Goal: Information Seeking & Learning: Check status

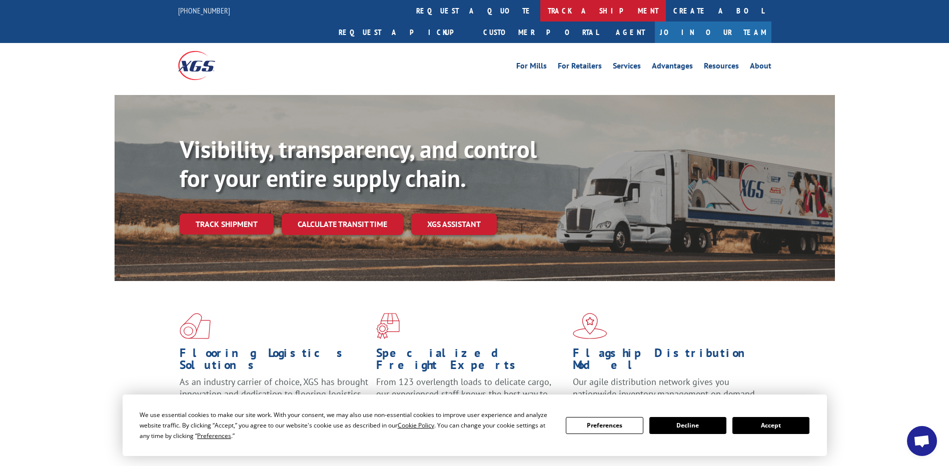
click at [540, 11] on link "track a shipment" at bounding box center [603, 11] width 126 height 22
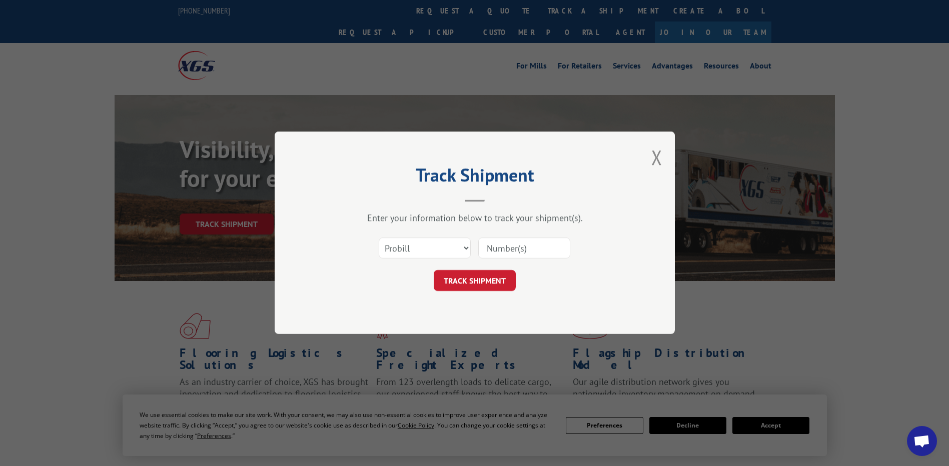
click at [514, 247] on input at bounding box center [524, 248] width 92 height 21
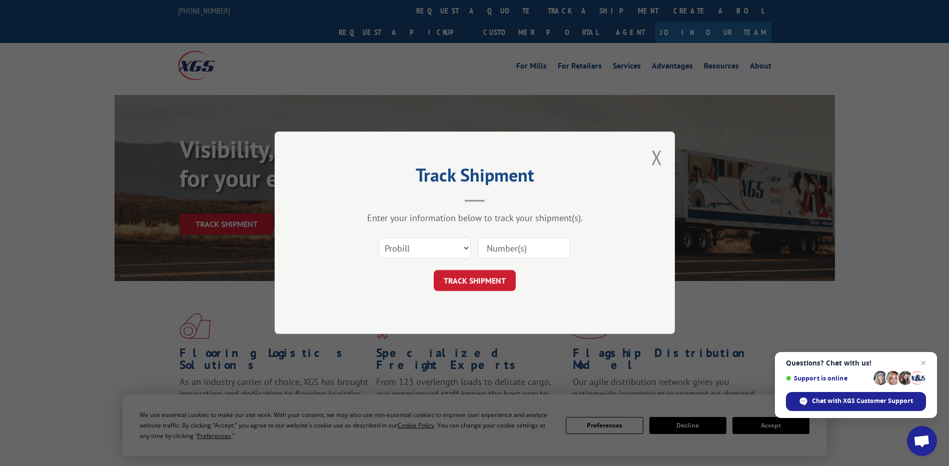
paste input "17595638"
type input "17595638"
click at [489, 286] on button "TRACK SHIPMENT" at bounding box center [475, 281] width 82 height 21
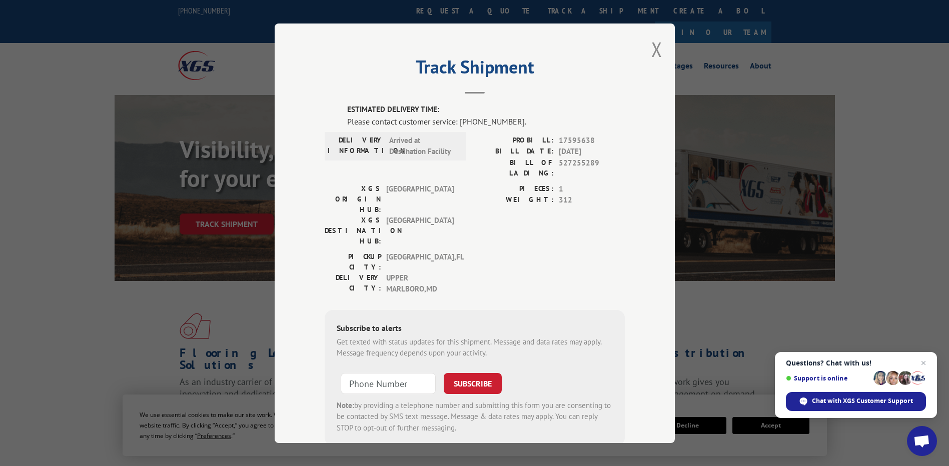
click at [457, 125] on div "Please contact customer service: [PHONE_NUMBER]." at bounding box center [486, 121] width 278 height 12
click at [455, 121] on div "Please contact customer service: [PHONE_NUMBER]." at bounding box center [486, 121] width 278 height 12
drag, startPoint x: 455, startPoint y: 121, endPoint x: 506, endPoint y: 123, distance: 51.1
click at [506, 123] on div "Please contact customer service: [PHONE_NUMBER]." at bounding box center [486, 121] width 278 height 12
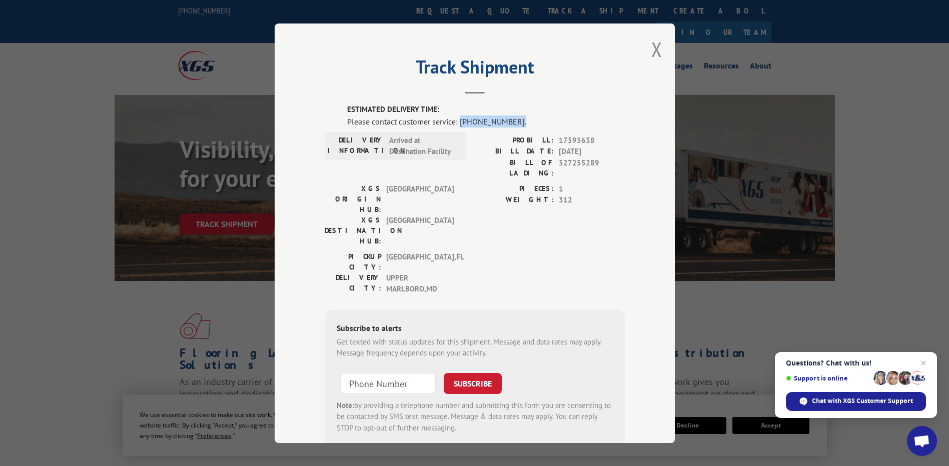
copy div "[PHONE_NUMBER]."
click at [651, 50] on button "Close modal" at bounding box center [656, 49] width 11 height 27
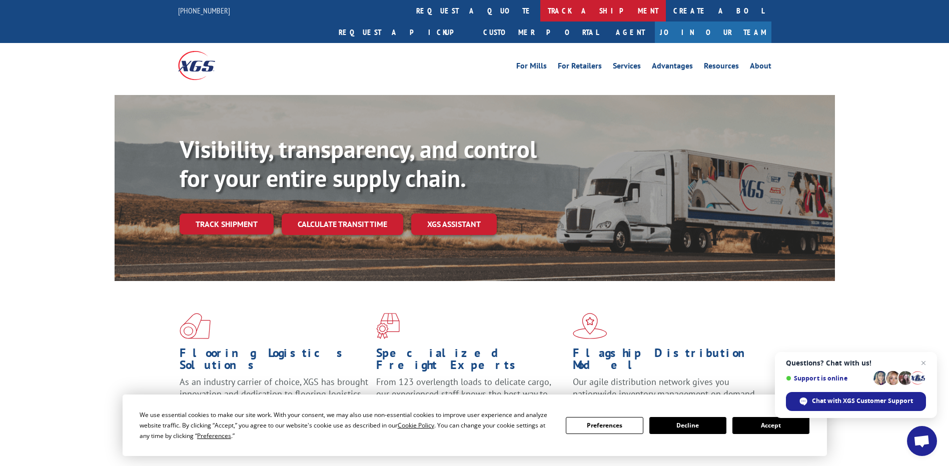
click at [540, 11] on link "track a shipment" at bounding box center [603, 11] width 126 height 22
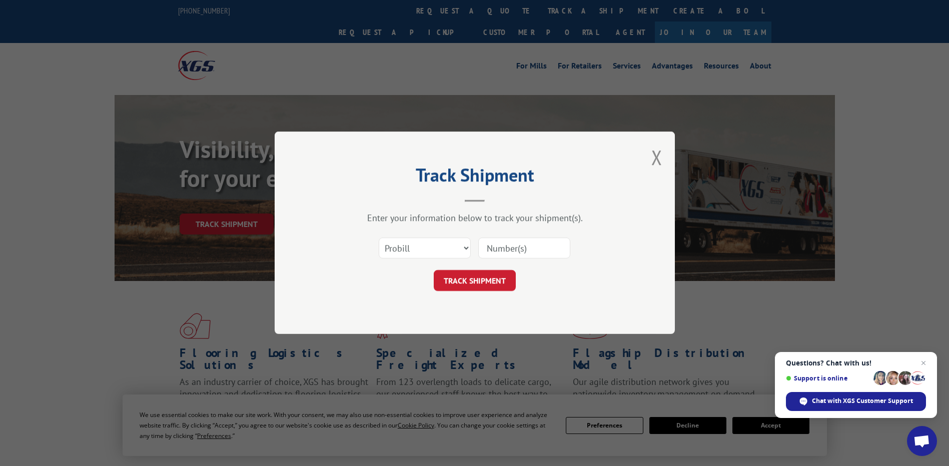
click at [497, 247] on input at bounding box center [524, 248] width 92 height 21
paste input "17603630"
type input "17603630"
click at [466, 278] on button "TRACK SHIPMENT" at bounding box center [475, 281] width 82 height 21
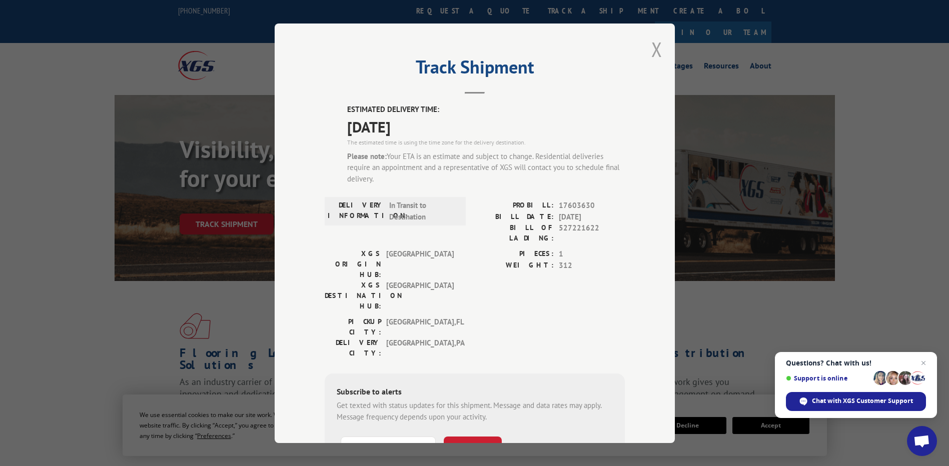
click at [653, 50] on button "Close modal" at bounding box center [656, 49] width 11 height 27
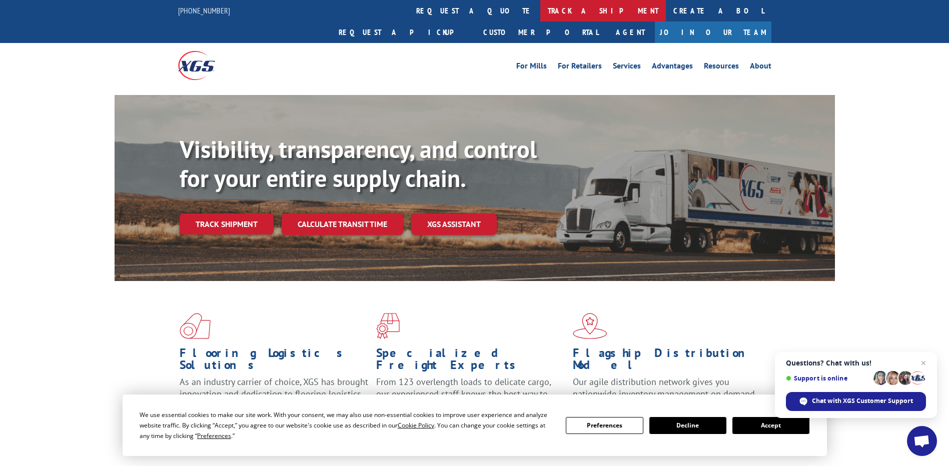
click at [540, 16] on link "track a shipment" at bounding box center [603, 11] width 126 height 22
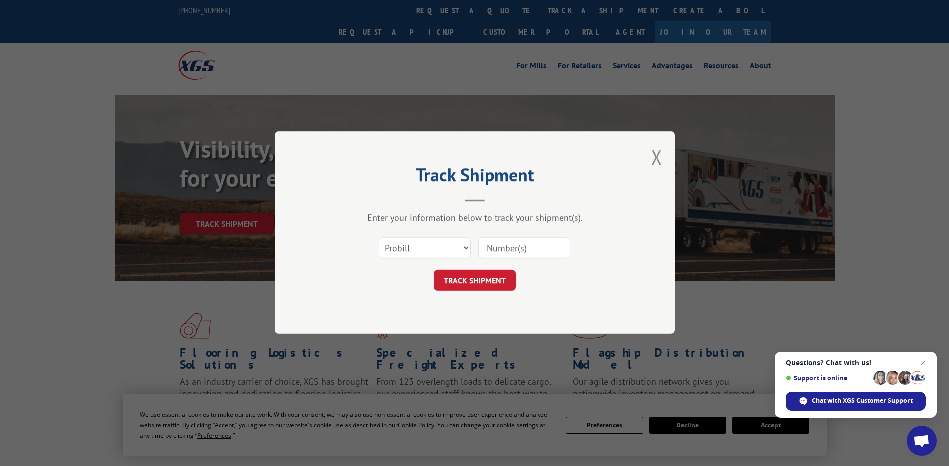
click at [500, 247] on input at bounding box center [524, 248] width 92 height 21
paste input "17603629"
type input "17603629"
click at [503, 279] on button "TRACK SHIPMENT" at bounding box center [475, 281] width 82 height 21
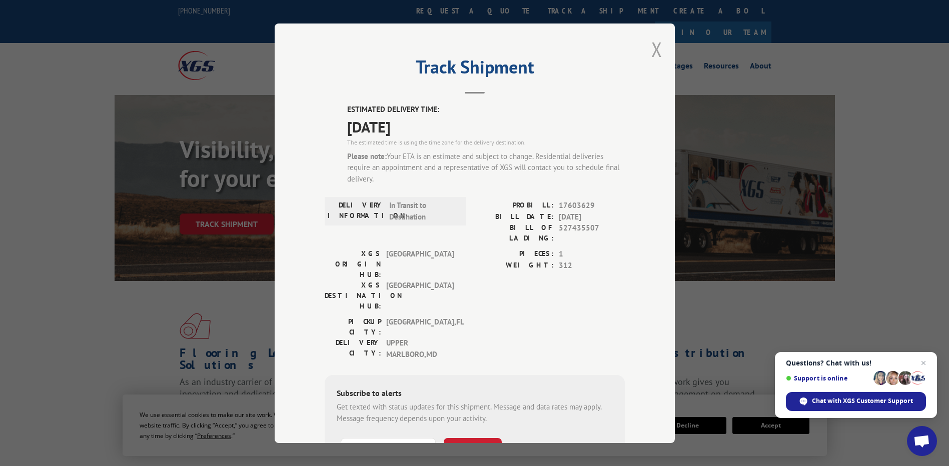
click at [652, 49] on button "Close modal" at bounding box center [656, 49] width 11 height 27
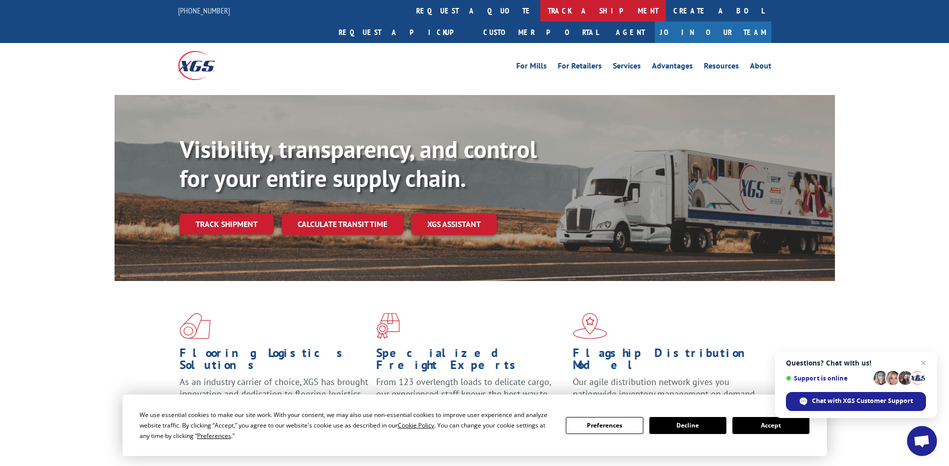
click at [540, 16] on link "track a shipment" at bounding box center [603, 11] width 126 height 22
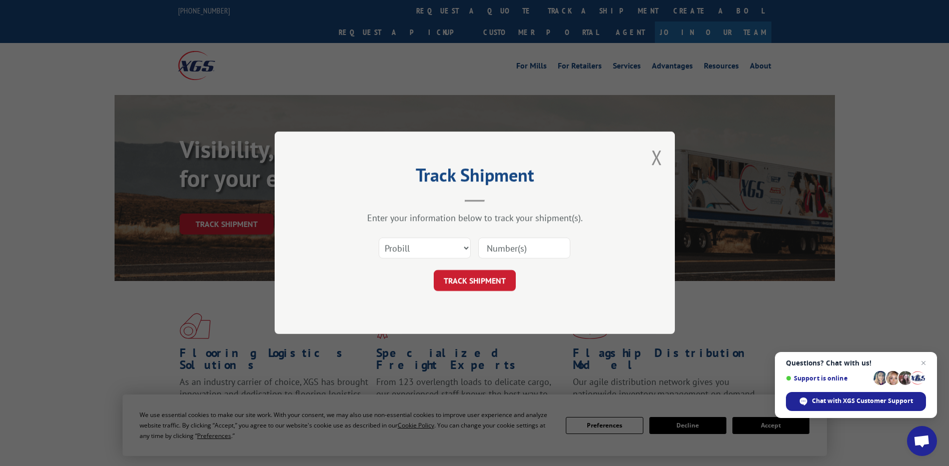
click at [493, 252] on input at bounding box center [524, 248] width 92 height 21
paste input "17603629"
type input "17603629"
click at [498, 281] on button "TRACK SHIPMENT" at bounding box center [475, 281] width 82 height 21
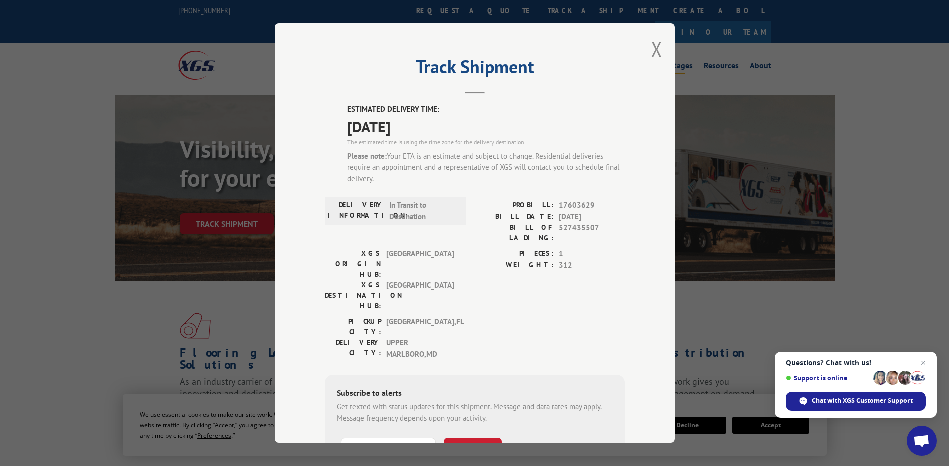
click at [651, 47] on button "Close modal" at bounding box center [656, 49] width 11 height 27
